Goal: Transaction & Acquisition: Purchase product/service

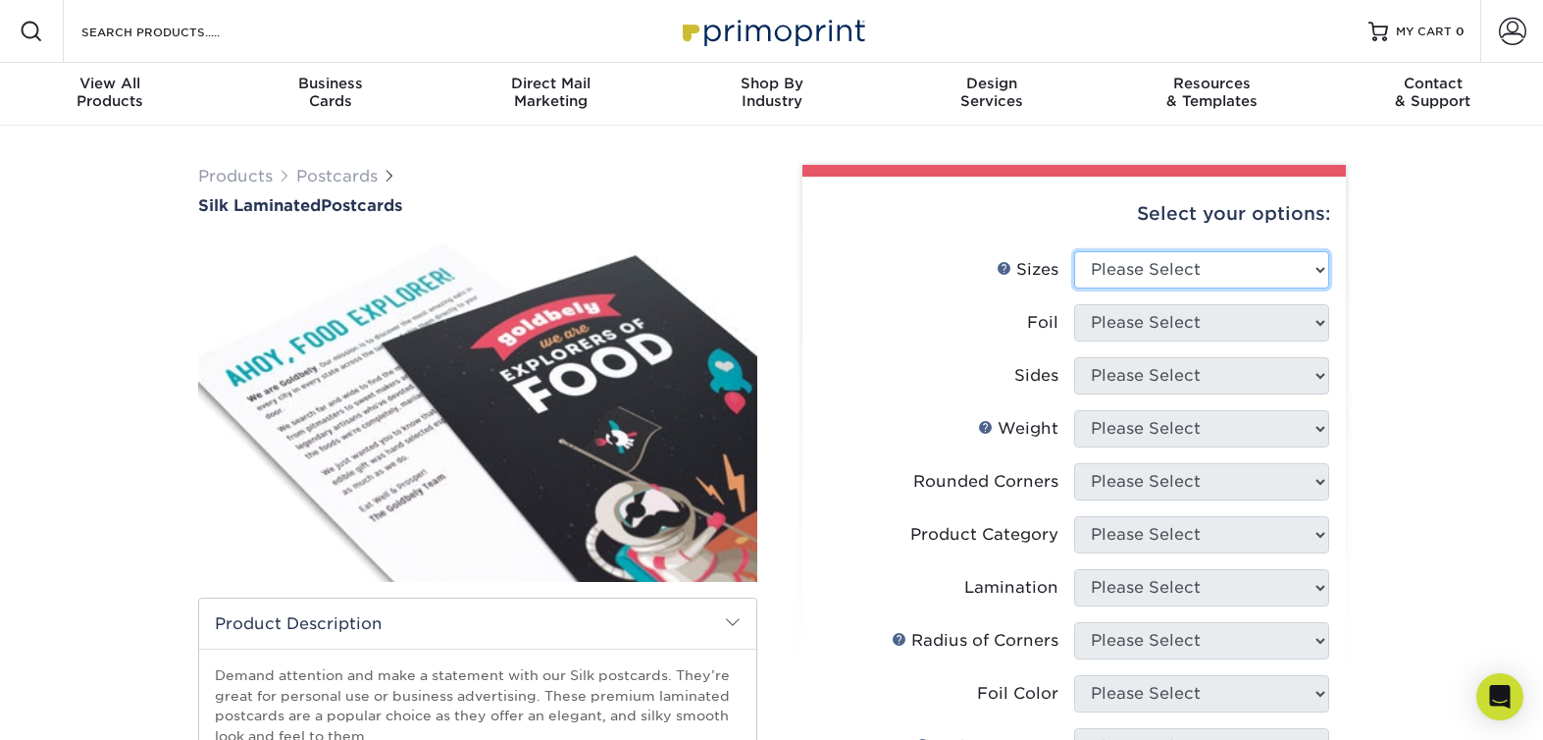
click at [1272, 257] on select "Please Select 2" x 4" 2" x 6" 2" x 8" 3" x 5" 3.5" x 3.5" 3.5" x 4" 3.5" x 8.5"…" at bounding box center [1201, 269] width 255 height 37
select select "3.00x5.00"
click at [1074, 251] on select "Please Select 2" x 4" 2" x 6" 2" x 8" 3" x 5" 3.5" x 3.5" 3.5" x 4" 3.5" x 8.5"…" at bounding box center [1201, 269] width 255 height 37
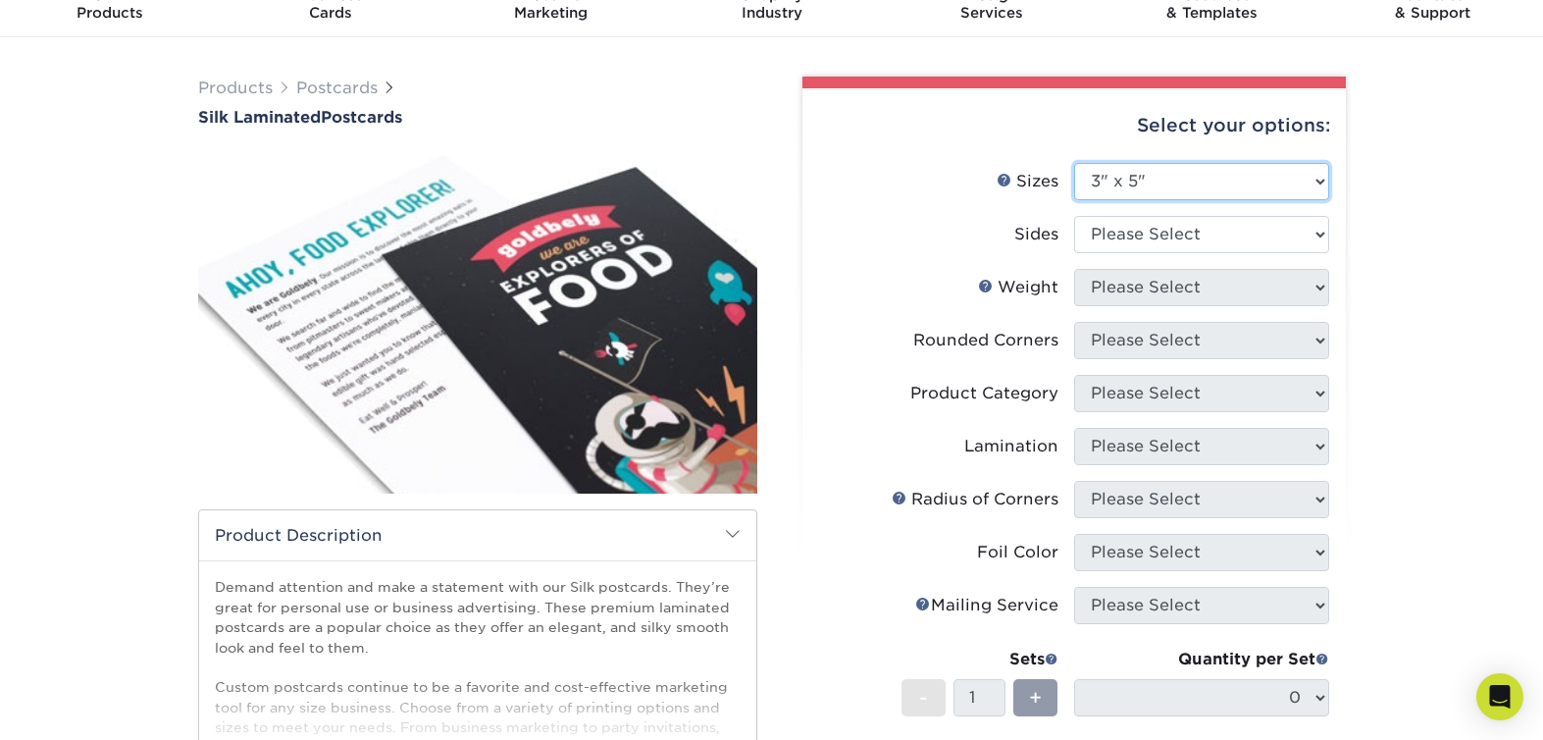
scroll to position [81, 0]
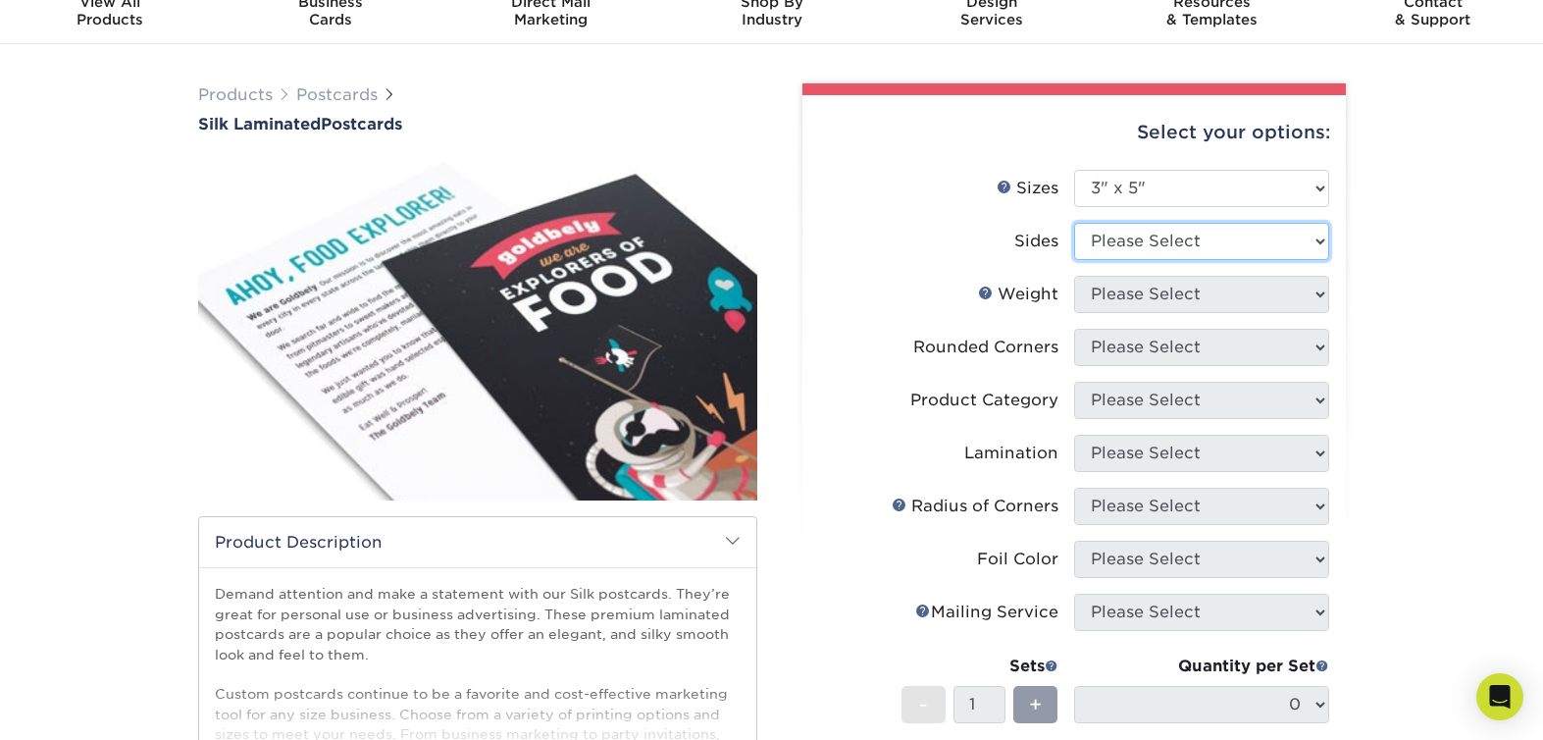
click at [1157, 257] on select "Please Select Print Both Sides - Foil Both Sides Print Both Sides - Foil Front …" at bounding box center [1201, 241] width 255 height 37
select select "34527644-b4fd-4ffb-9092-1318eefcd9d9"
click at [1074, 223] on select "Please Select Print Both Sides - Foil Both Sides Print Both Sides - Foil Front …" at bounding box center [1201, 241] width 255 height 37
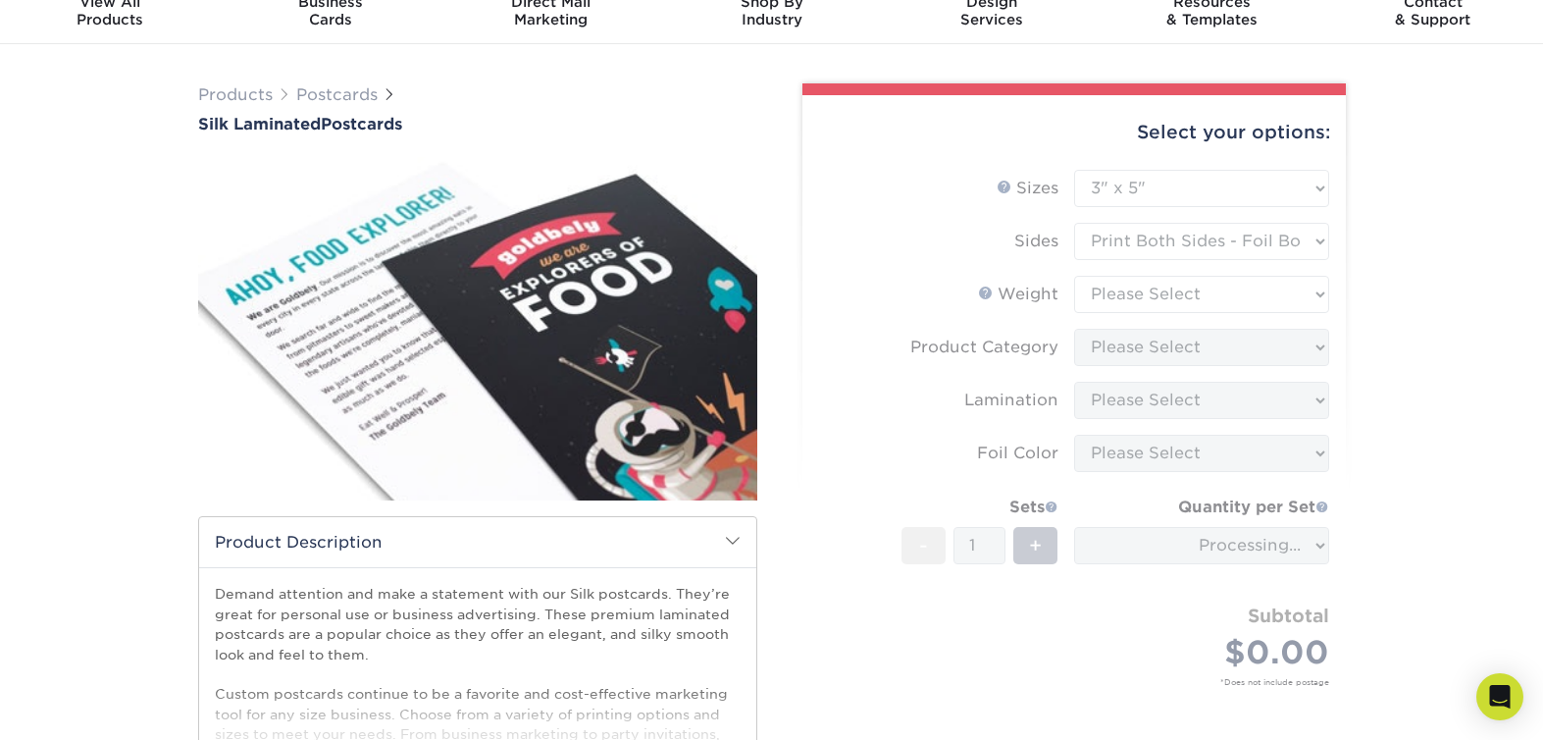
click at [1163, 293] on form "Sizes Help Sizes Please Select 2" x 4" 2" x 6" 2" x 8" 3" x 5" 3.5" x 3.5" 3.5"…" at bounding box center [1074, 451] width 512 height 562
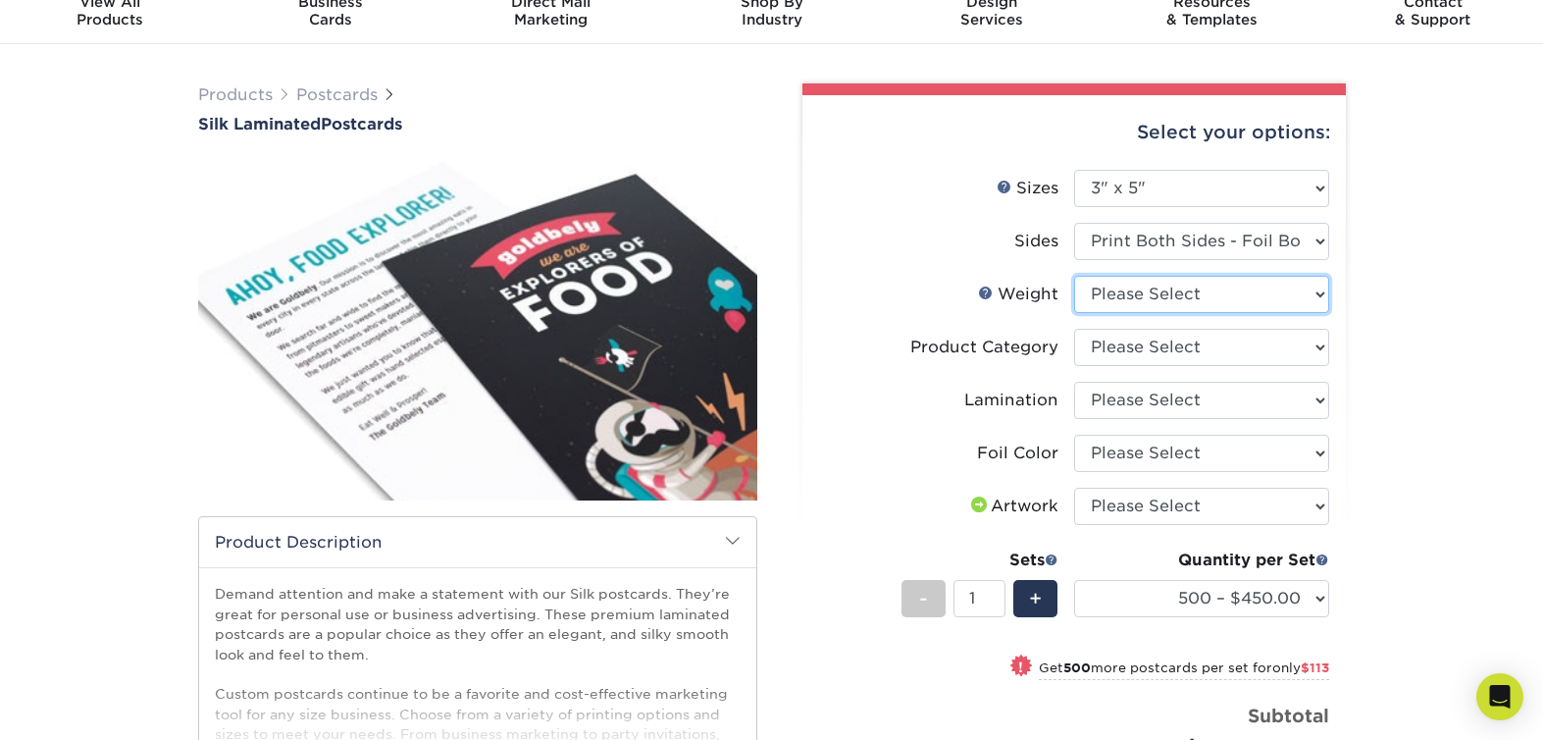
click at [1163, 293] on select "Please Select 16PT" at bounding box center [1201, 294] width 255 height 37
select select "16PT"
click at [1074, 276] on select "Please Select 16PT" at bounding box center [1201, 294] width 255 height 37
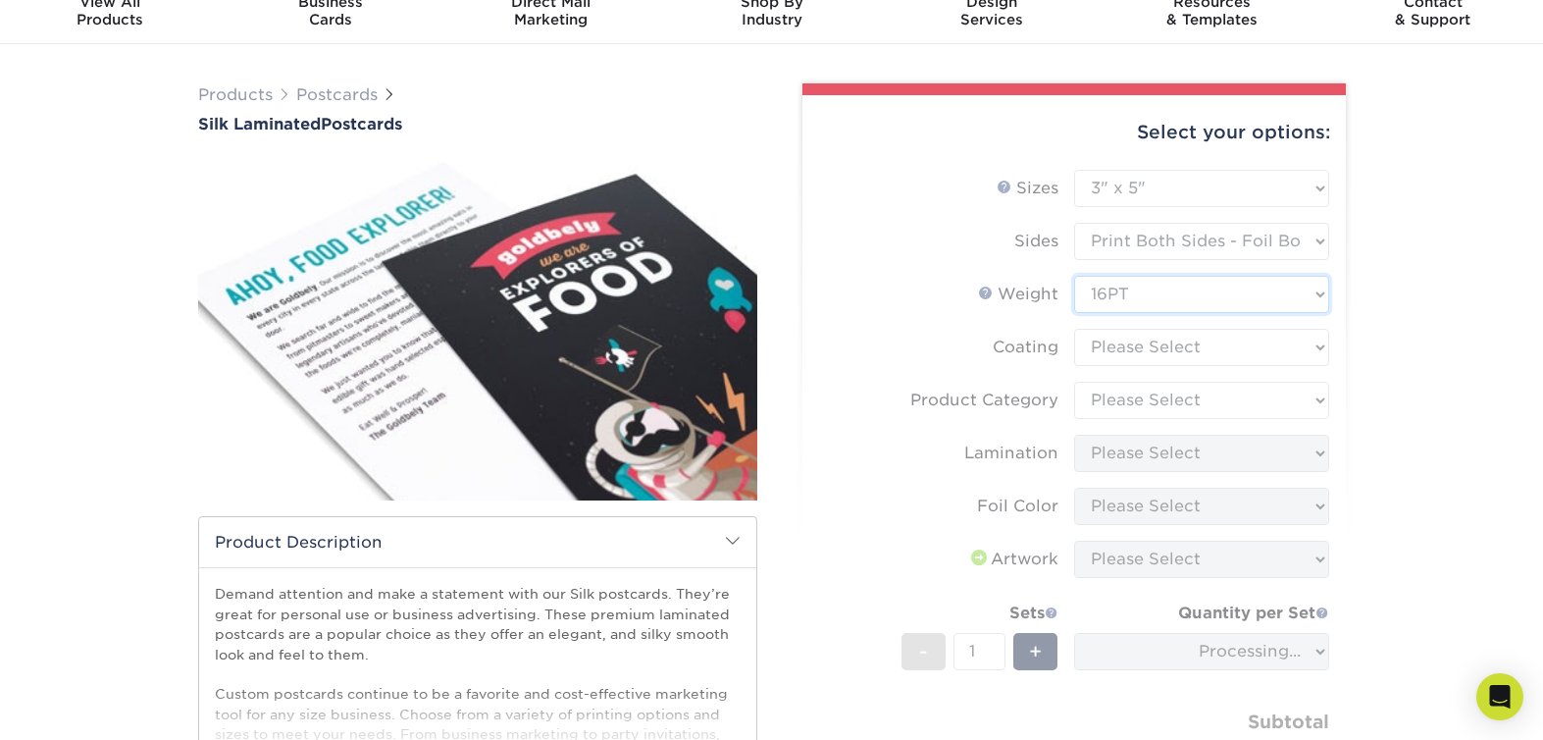
scroll to position [115, 0]
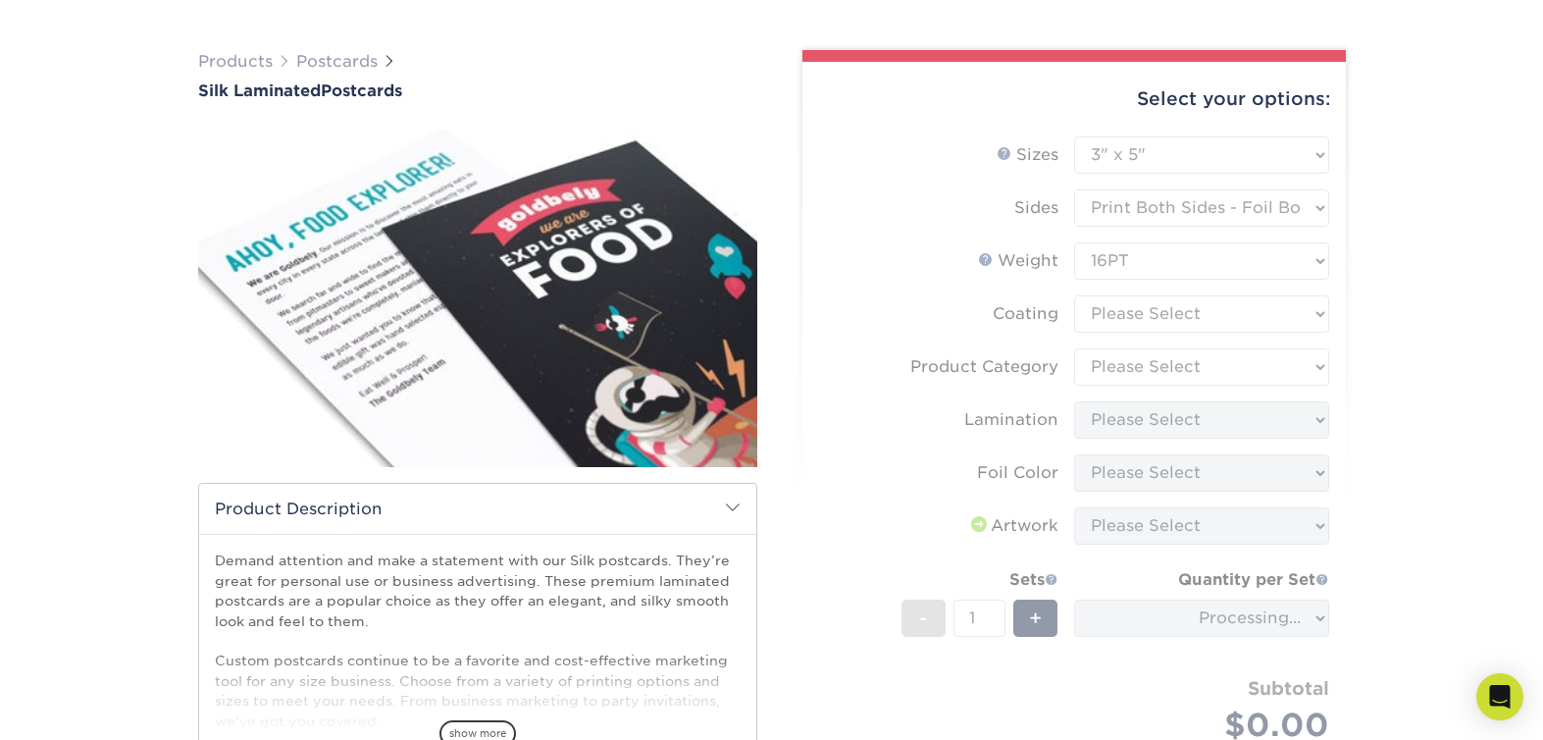
click at [1156, 298] on form "Sizes Help Sizes Please Select 2" x 4" 2" x 6" 2" x 8" 3" x 5" 3.5" x 3.5" 3.5"…" at bounding box center [1074, 470] width 512 height 668
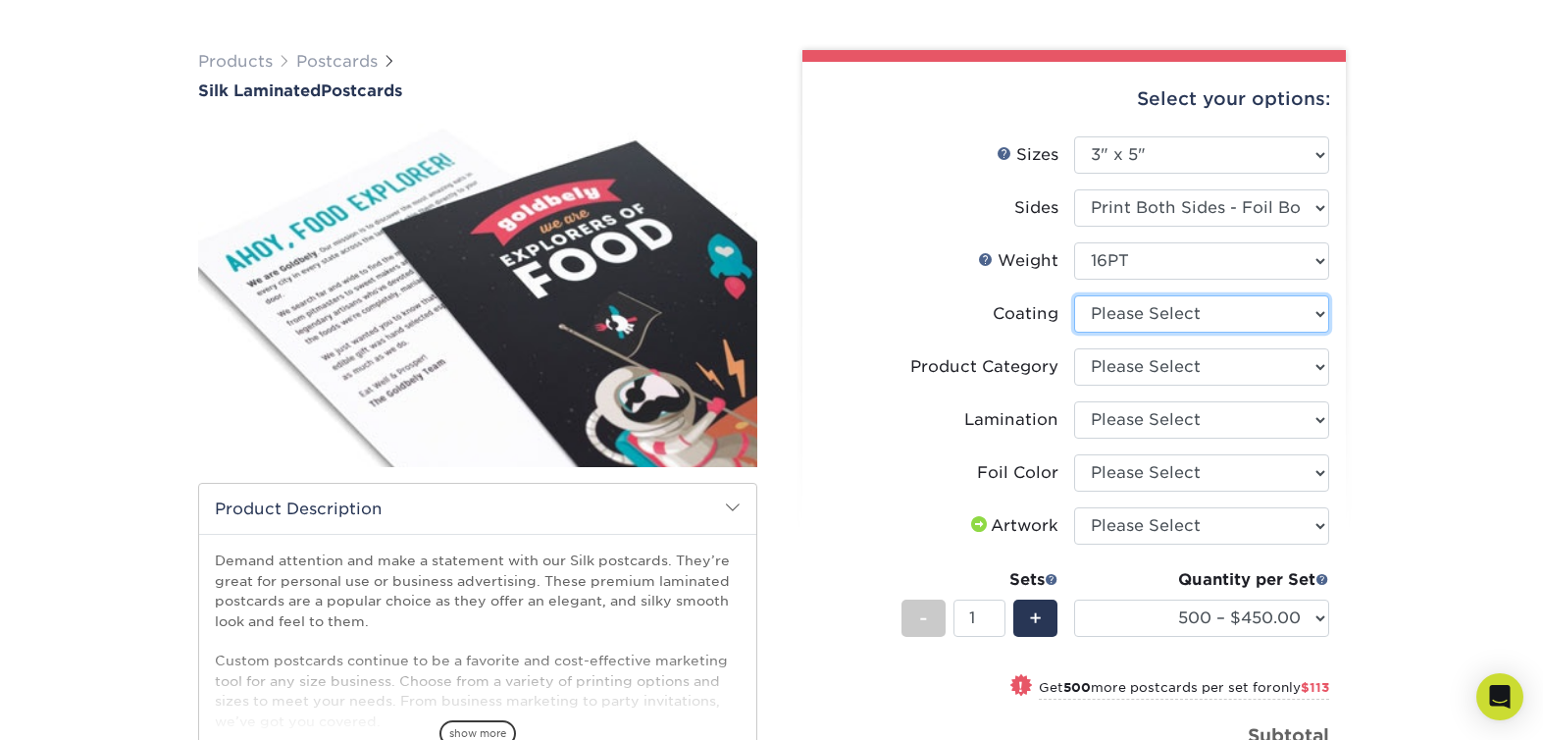
click at [1158, 307] on select at bounding box center [1201, 313] width 255 height 37
select select "3e7618de-abca-4bda-9f97-8b9129e913d8"
click at [1074, 295] on select at bounding box center [1201, 313] width 255 height 37
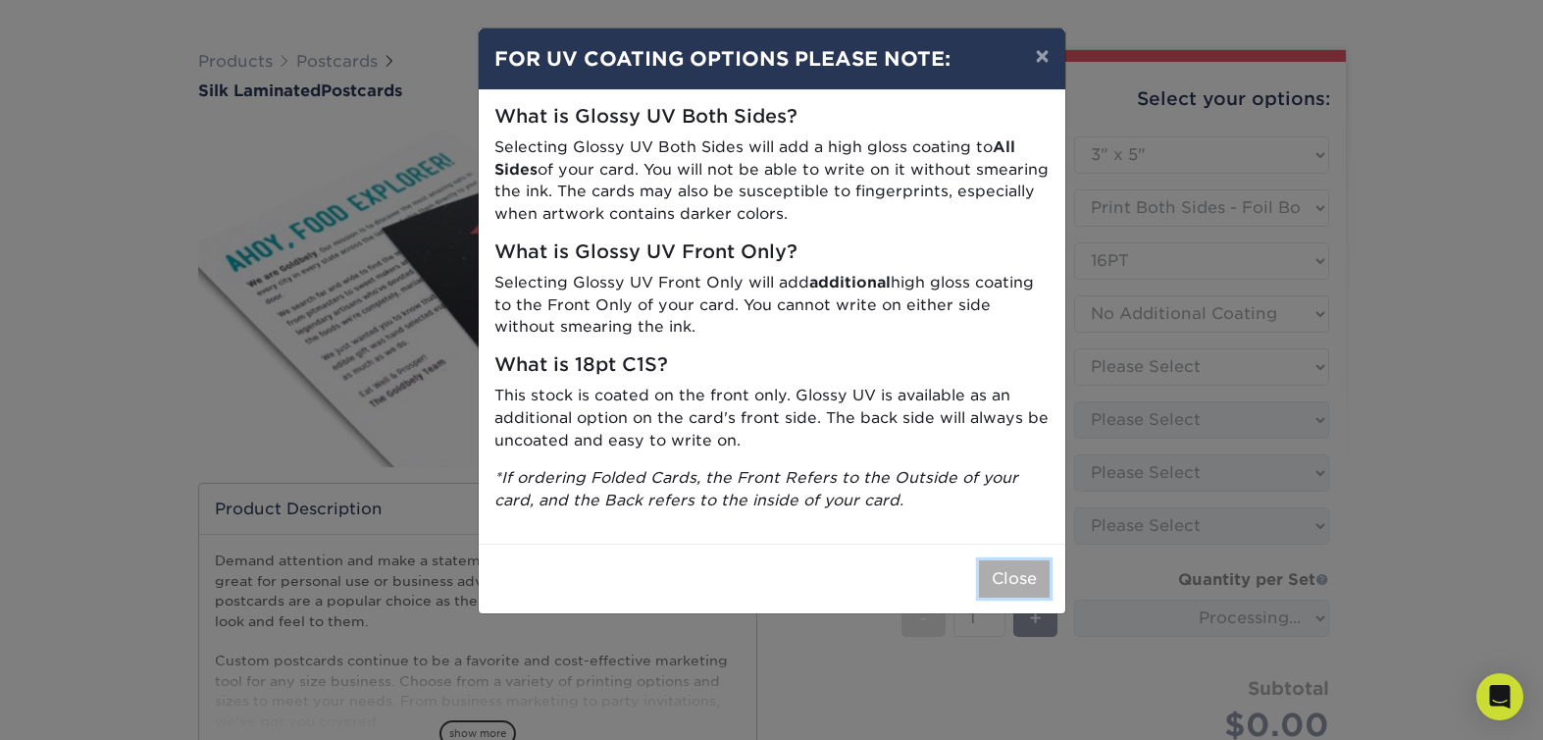
click at [1018, 579] on button "Close" at bounding box center [1014, 578] width 71 height 37
